Goal: Check status

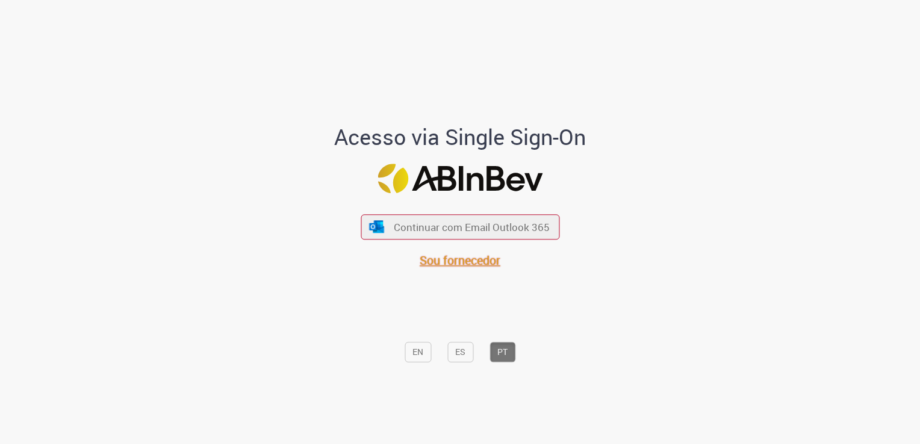
click at [436, 268] on span "Sou fornecedor" at bounding box center [459, 260] width 81 height 16
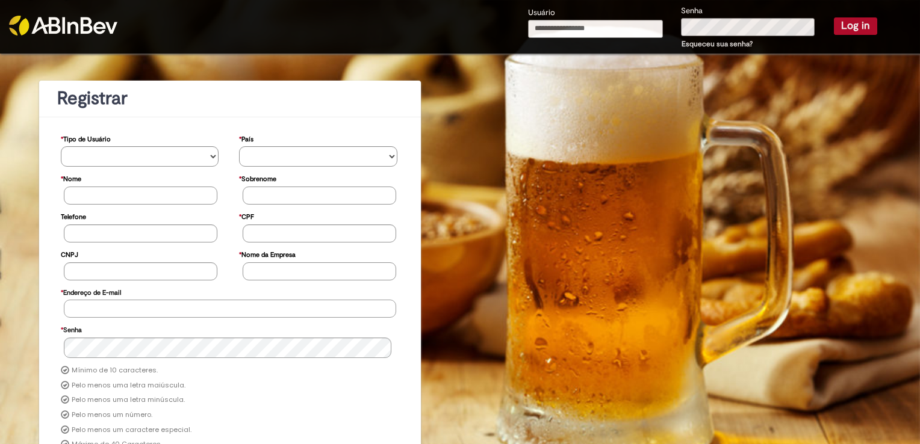
type input "**********"
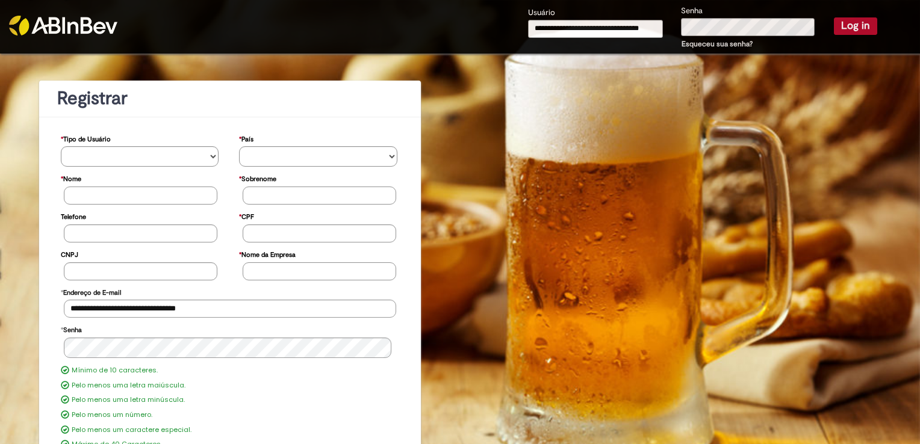
click at [853, 23] on button "Log in" at bounding box center [855, 25] width 43 height 17
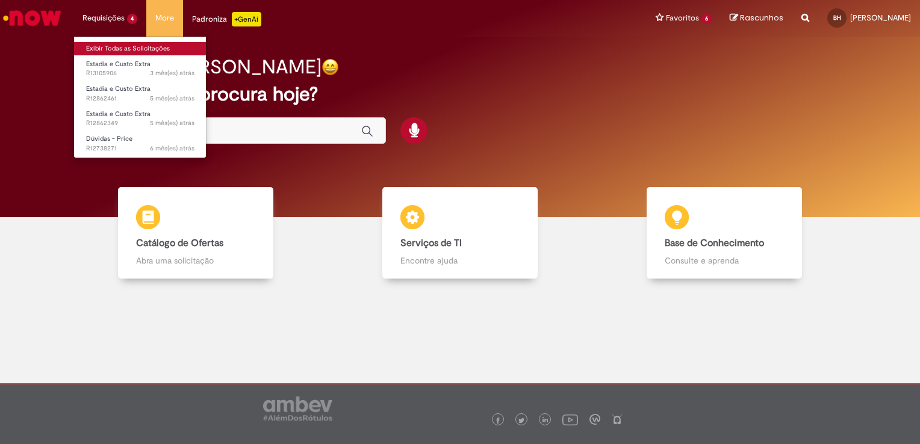
click at [123, 43] on link "Exibir Todas as Solicitações" at bounding box center [140, 48] width 132 height 13
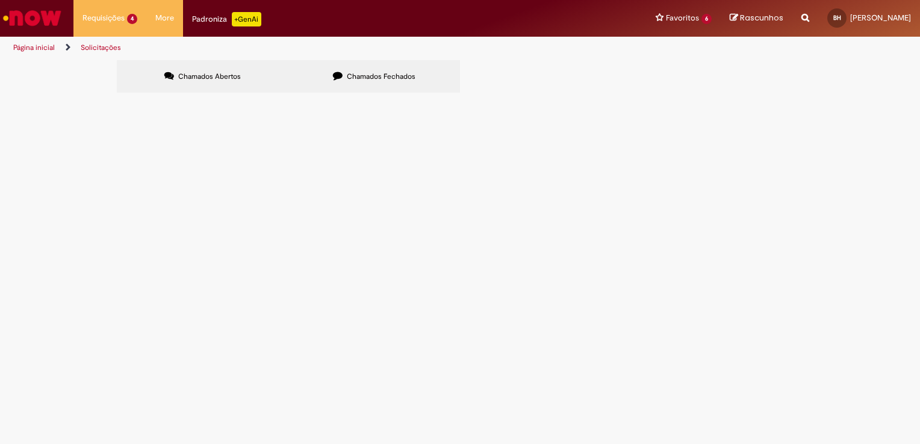
click at [0, 0] on span "Pendente Usuário" at bounding box center [0, 0] width 0 height 0
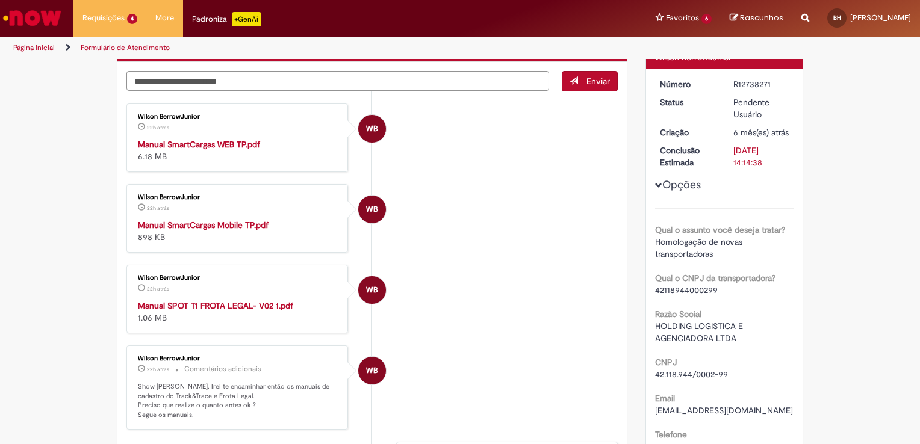
scroll to position [96, 0]
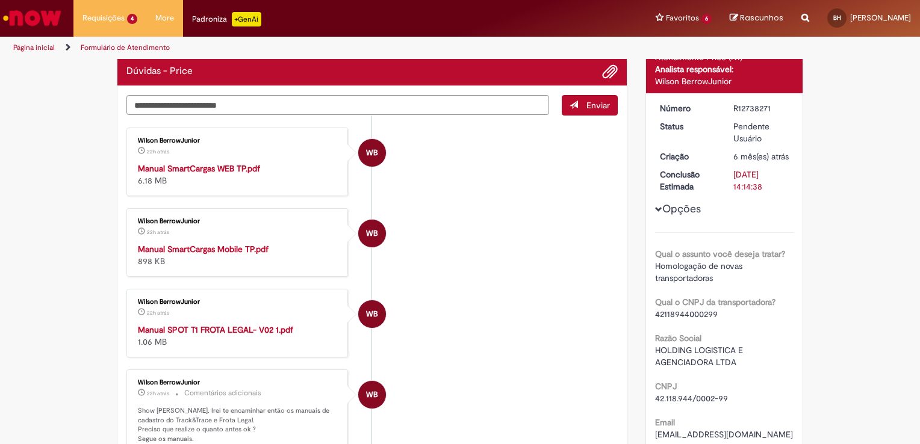
click at [201, 168] on strong "Manual SmartCargas WEB TP.pdf" at bounding box center [199, 168] width 122 height 11
click at [200, 163] on strong "Manual SmartCargas WEB TP.pdf" at bounding box center [199, 168] width 122 height 11
click at [208, 330] on strong "Manual SPOT T1 FROTA LEGAL- V02 1.pdf" at bounding box center [215, 329] width 155 height 11
click at [156, 107] on textarea "Digite sua mensagem aqui..." at bounding box center [337, 105] width 423 height 20
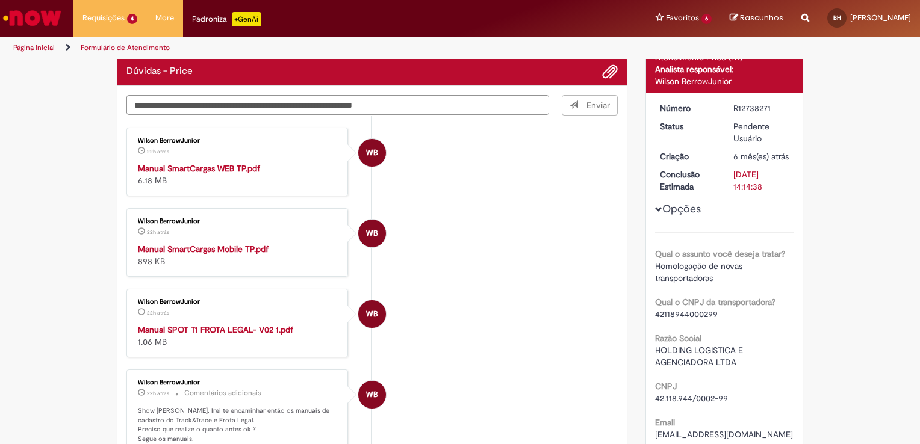
type textarea "**********"
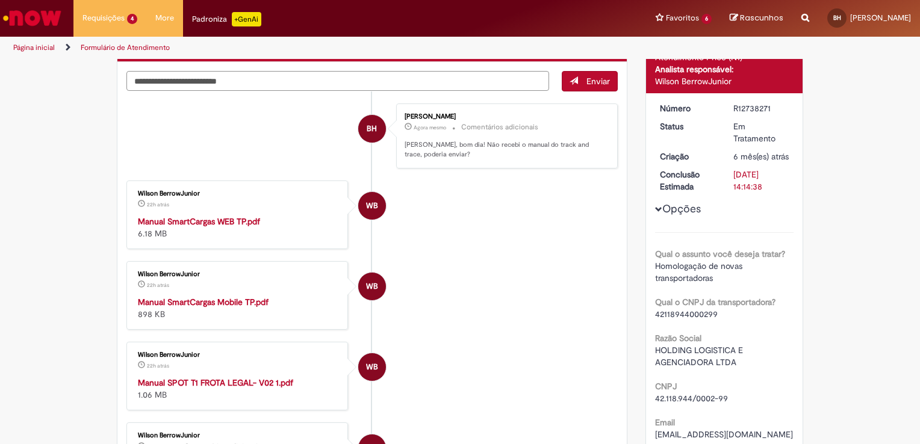
scroll to position [72, 0]
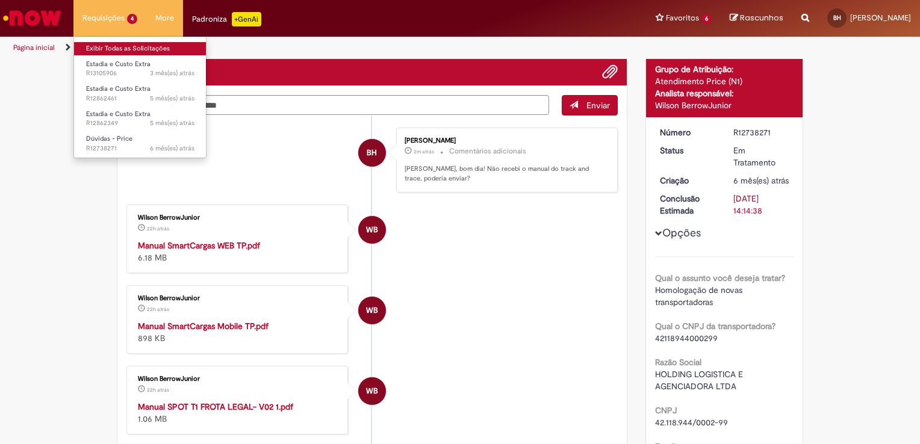
click at [109, 46] on link "Exibir Todas as Solicitações" at bounding box center [140, 48] width 132 height 13
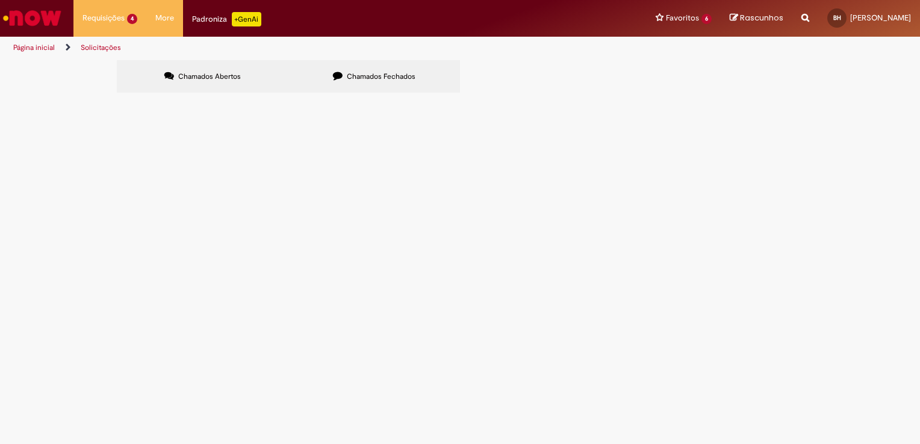
click at [344, 68] on label "Chamados Fechados" at bounding box center [374, 76] width 172 height 33
click at [185, 71] on label "Chamados Abertos" at bounding box center [203, 76] width 172 height 33
